Goal: Navigation & Orientation: Understand site structure

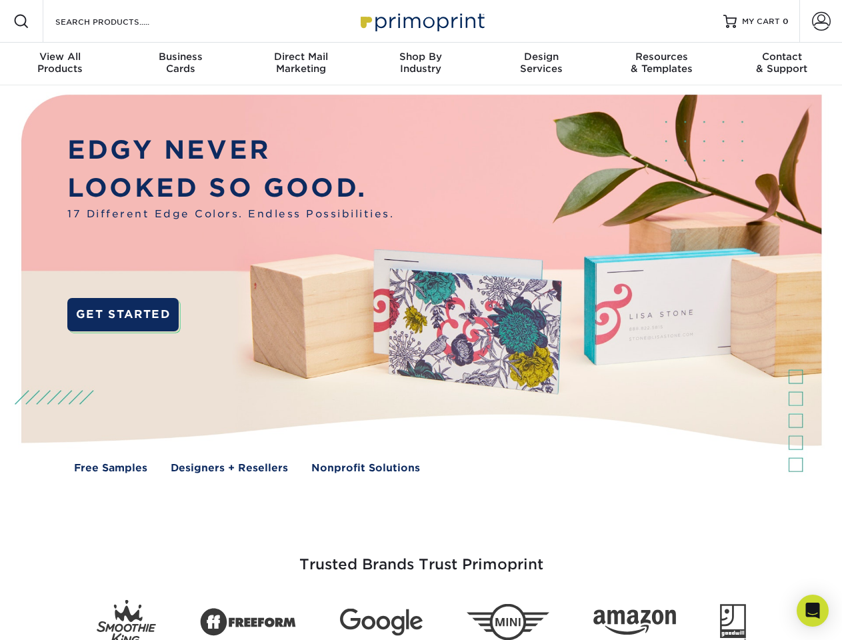
click at [421, 320] on img at bounding box center [420, 293] width 833 height 417
click at [21, 21] on span at bounding box center [21, 21] width 16 height 16
click at [821, 21] on span at bounding box center [821, 21] width 19 height 19
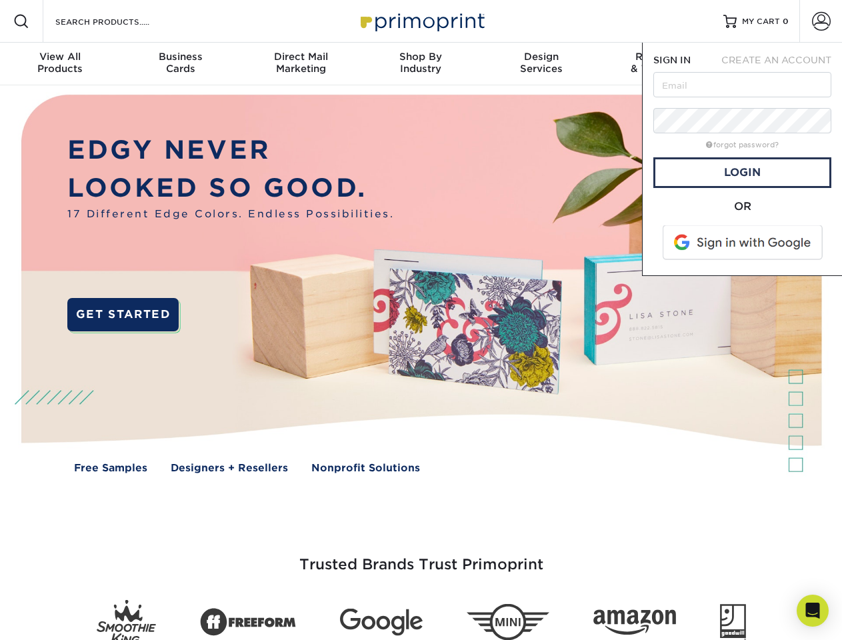
click at [60, 64] on div "View All Products" at bounding box center [60, 63] width 120 height 24
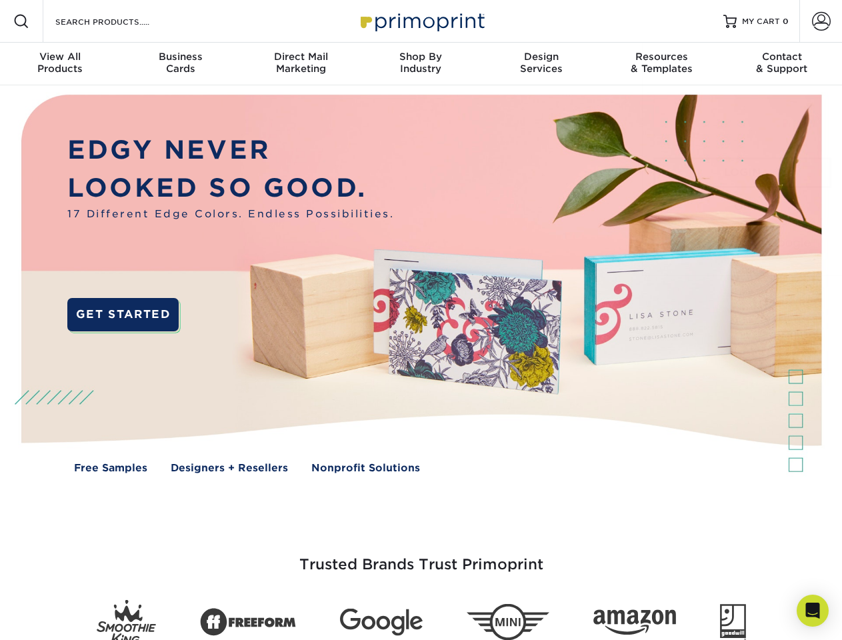
click at [180, 64] on div "Business Cards" at bounding box center [180, 63] width 120 height 24
click at [301, 64] on div "Direct Mail Marketing" at bounding box center [301, 63] width 120 height 24
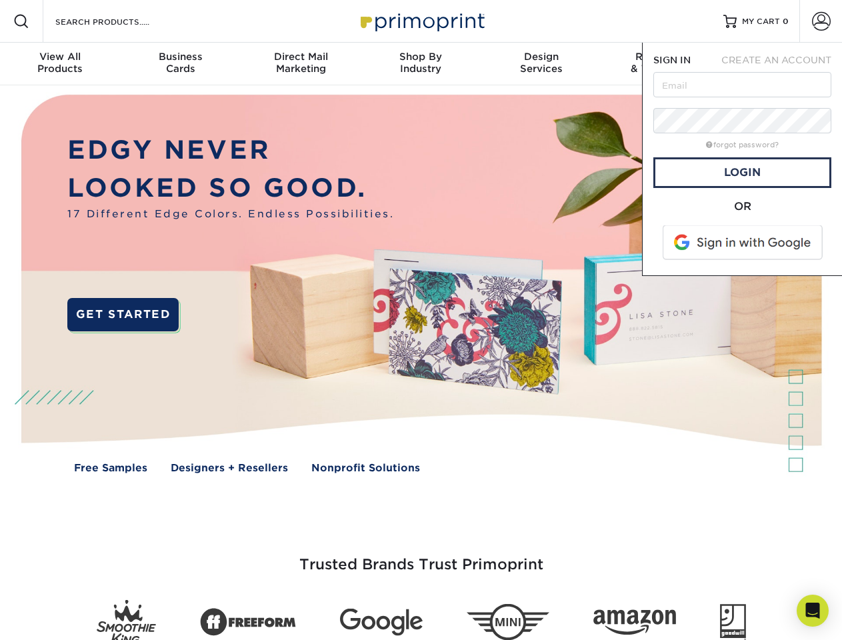
click at [421, 64] on div "Shop By Industry" at bounding box center [421, 63] width 120 height 24
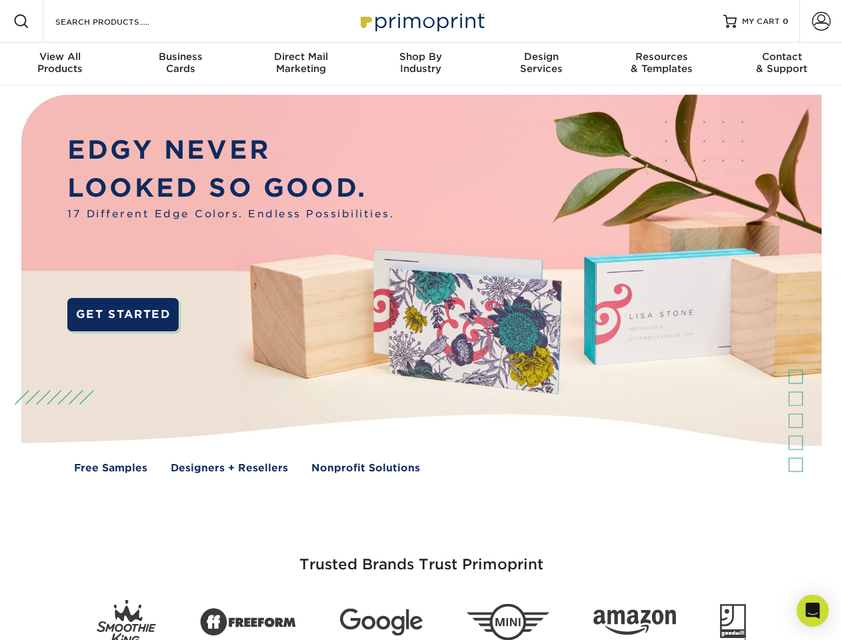
click at [541, 64] on div "Design Services" at bounding box center [541, 63] width 120 height 24
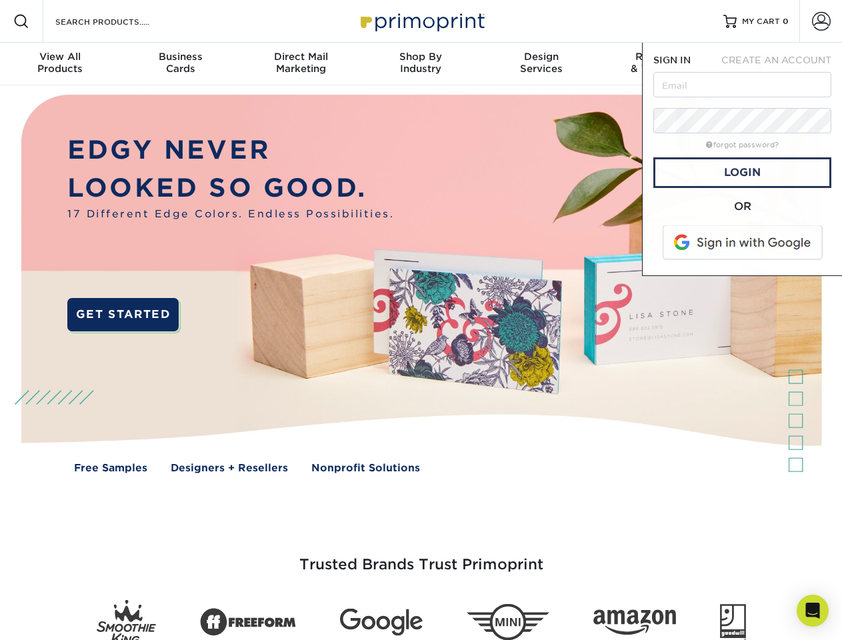
click at [661, 64] on span "SIGN IN" at bounding box center [671, 60] width 37 height 11
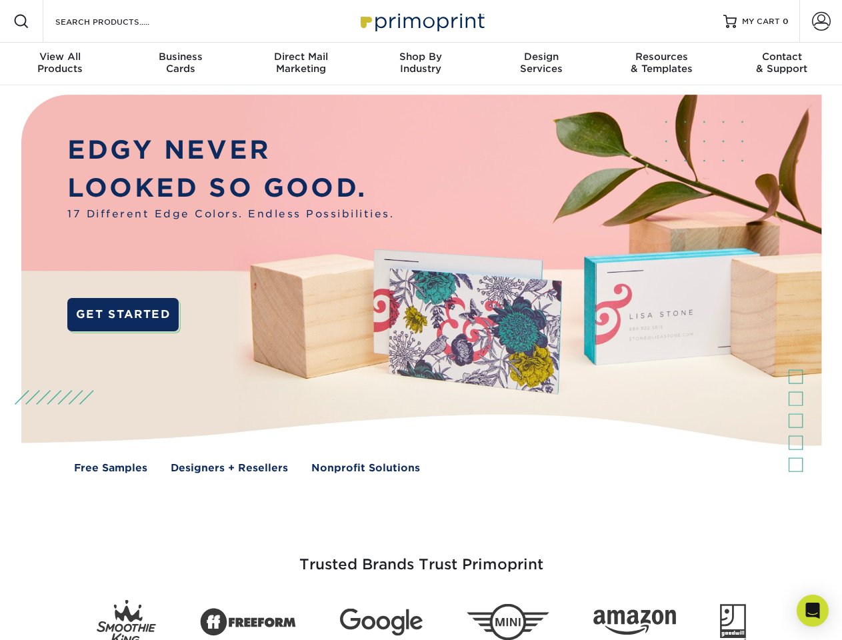
click at [782, 64] on div "Contact & Support" at bounding box center [782, 63] width 120 height 24
